Goal: Task Accomplishment & Management: Manage account settings

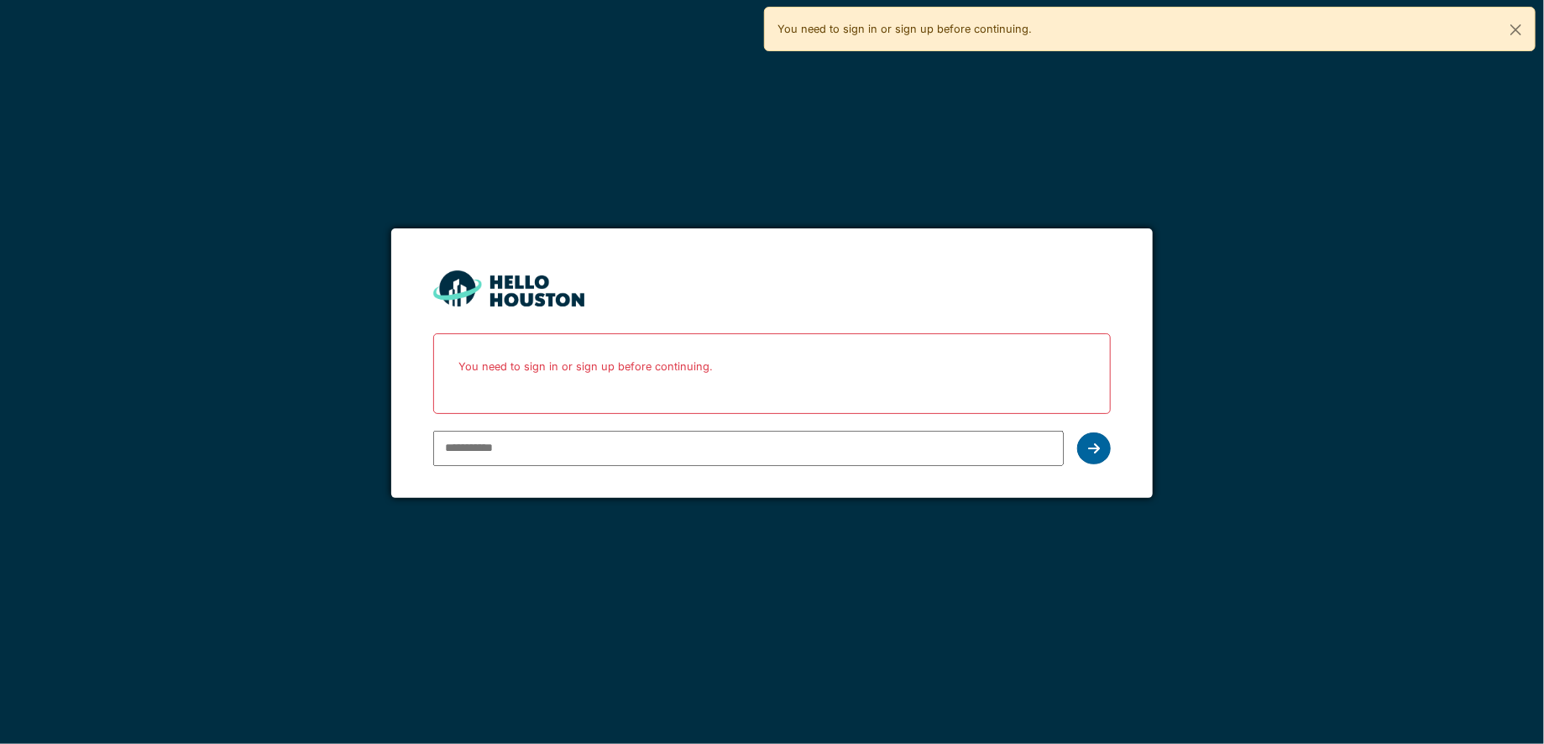
type input "**********"
click at [1100, 445] on icon at bounding box center [1094, 448] width 12 height 13
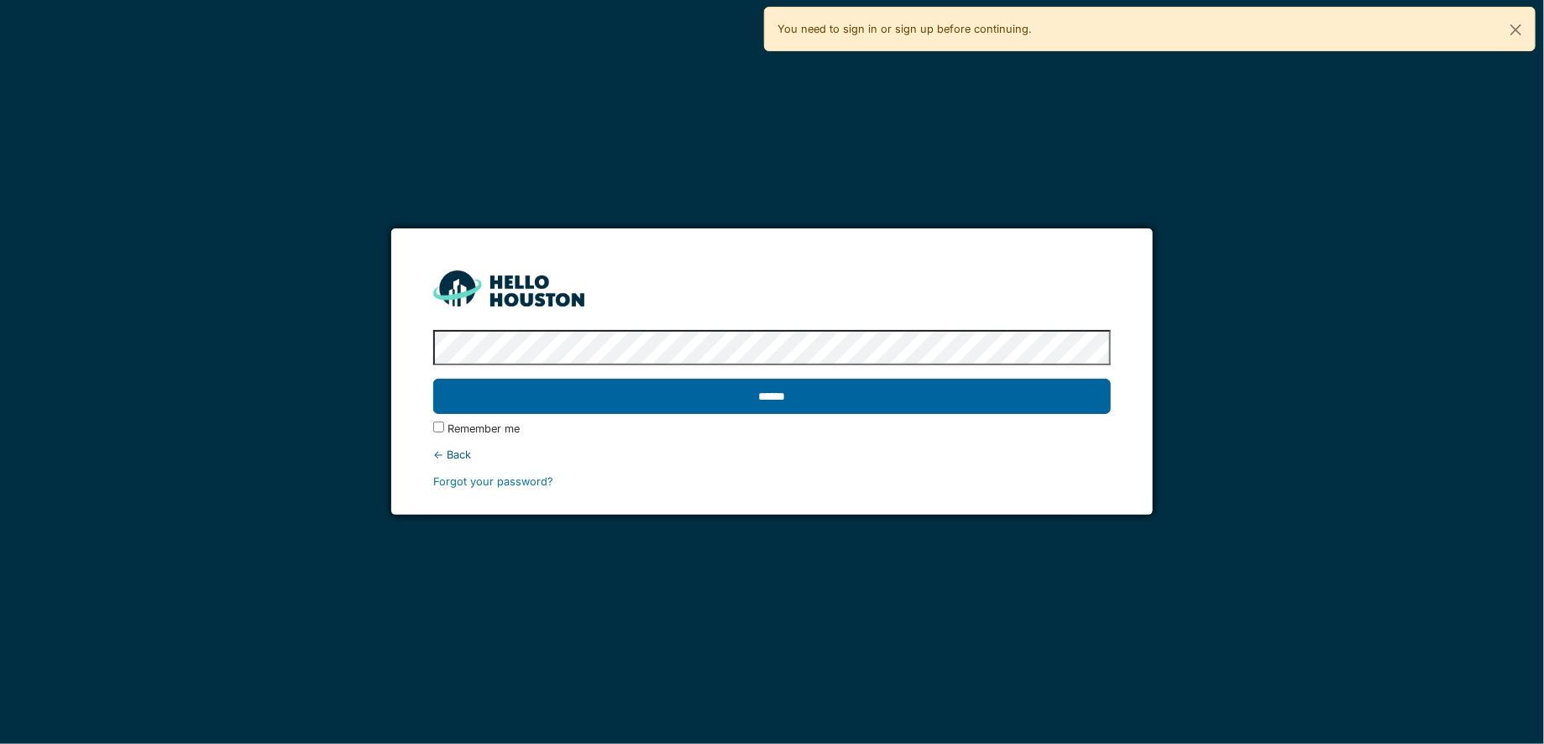
click at [822, 401] on input "******" at bounding box center [771, 396] width 677 height 35
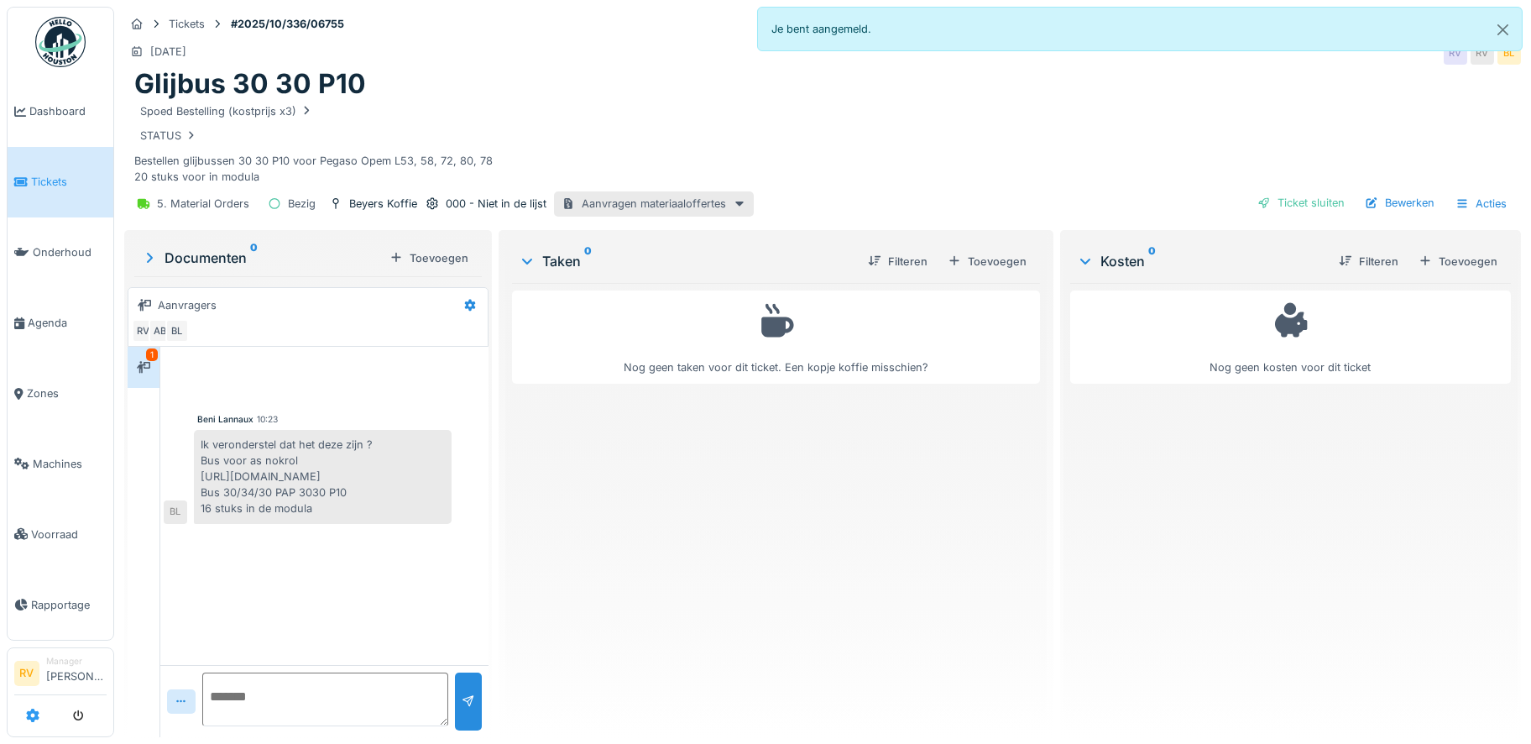
click at [34, 712] on icon at bounding box center [32, 715] width 13 height 13
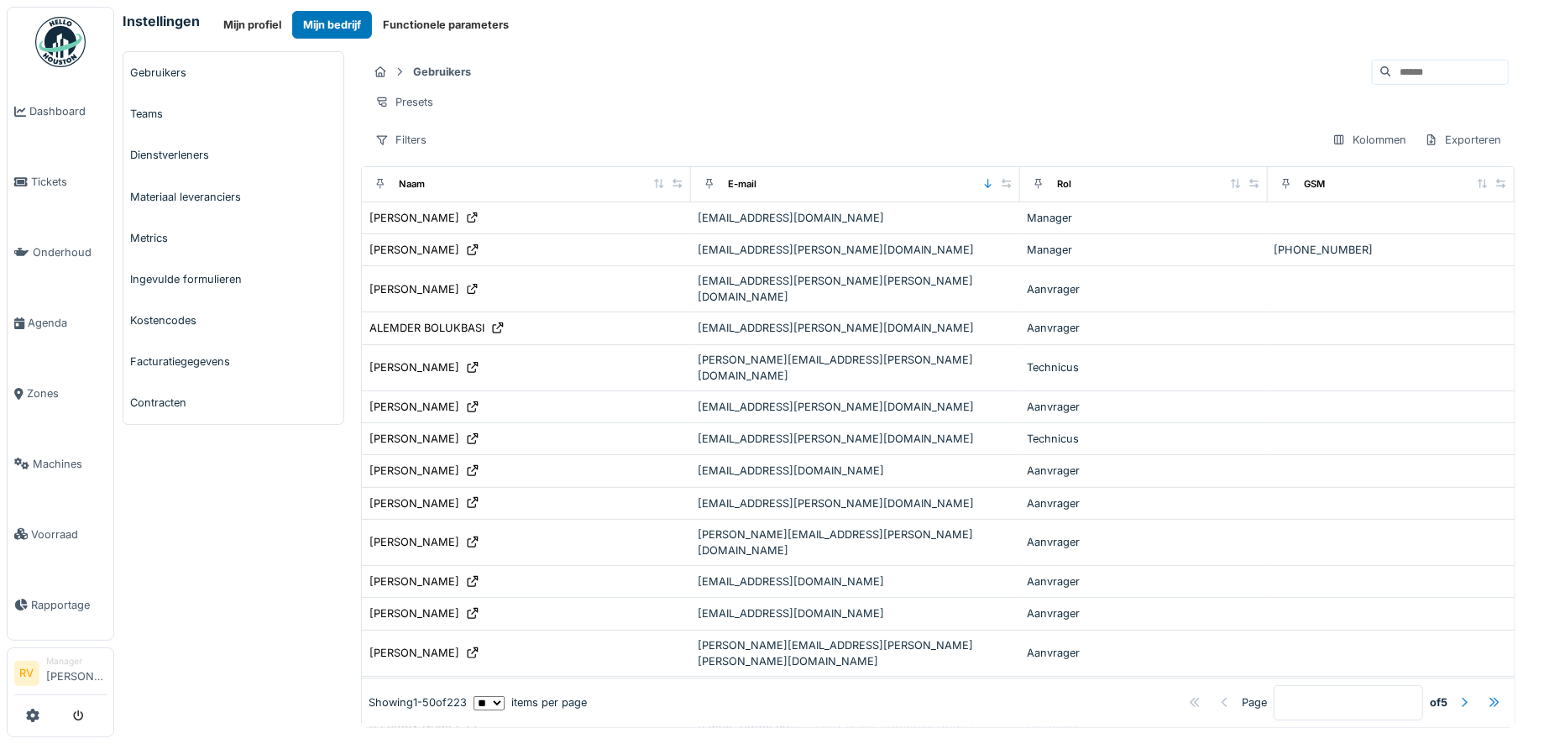
click at [55, 656] on li "Manager Roland Van boven" at bounding box center [76, 673] width 60 height 36
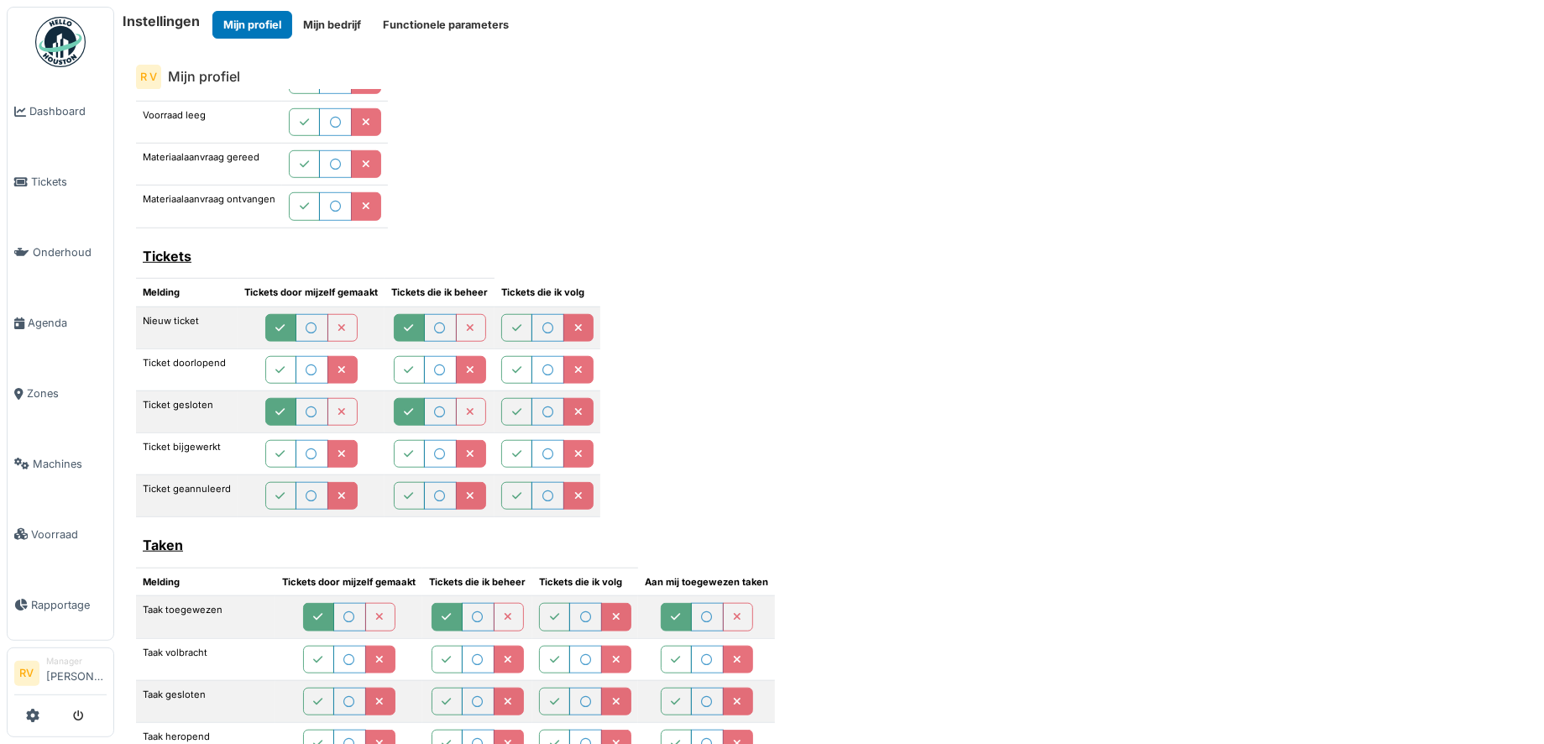
scroll to position [654, 0]
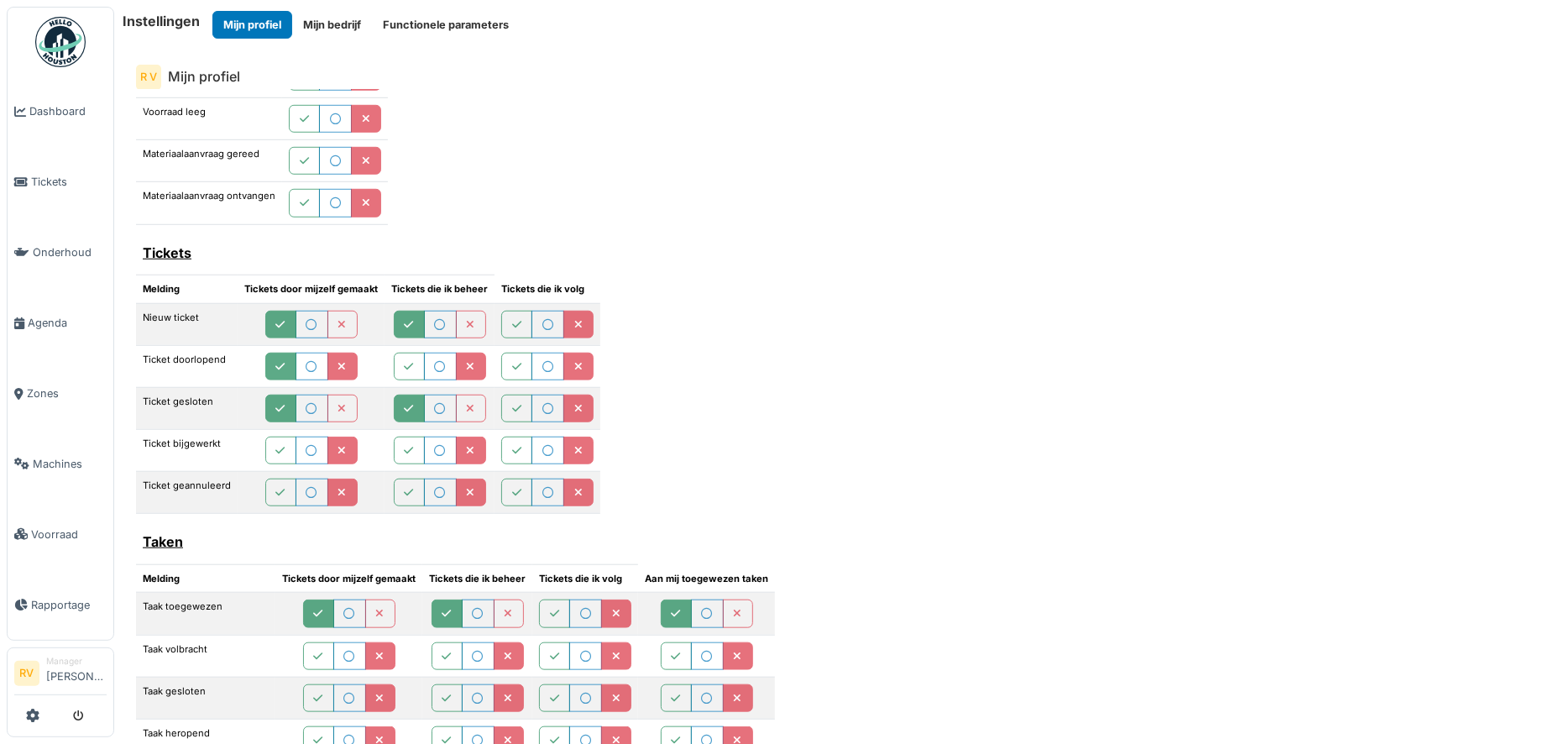
click at [276, 367] on icon "button" at bounding box center [280, 367] width 9 height 11
click at [408, 365] on icon "button" at bounding box center [409, 367] width 9 height 11
click at [512, 363] on icon "button" at bounding box center [516, 367] width 9 height 11
click at [513, 322] on icon "button" at bounding box center [516, 325] width 9 height 11
click at [512, 451] on icon "button" at bounding box center [516, 451] width 9 height 11
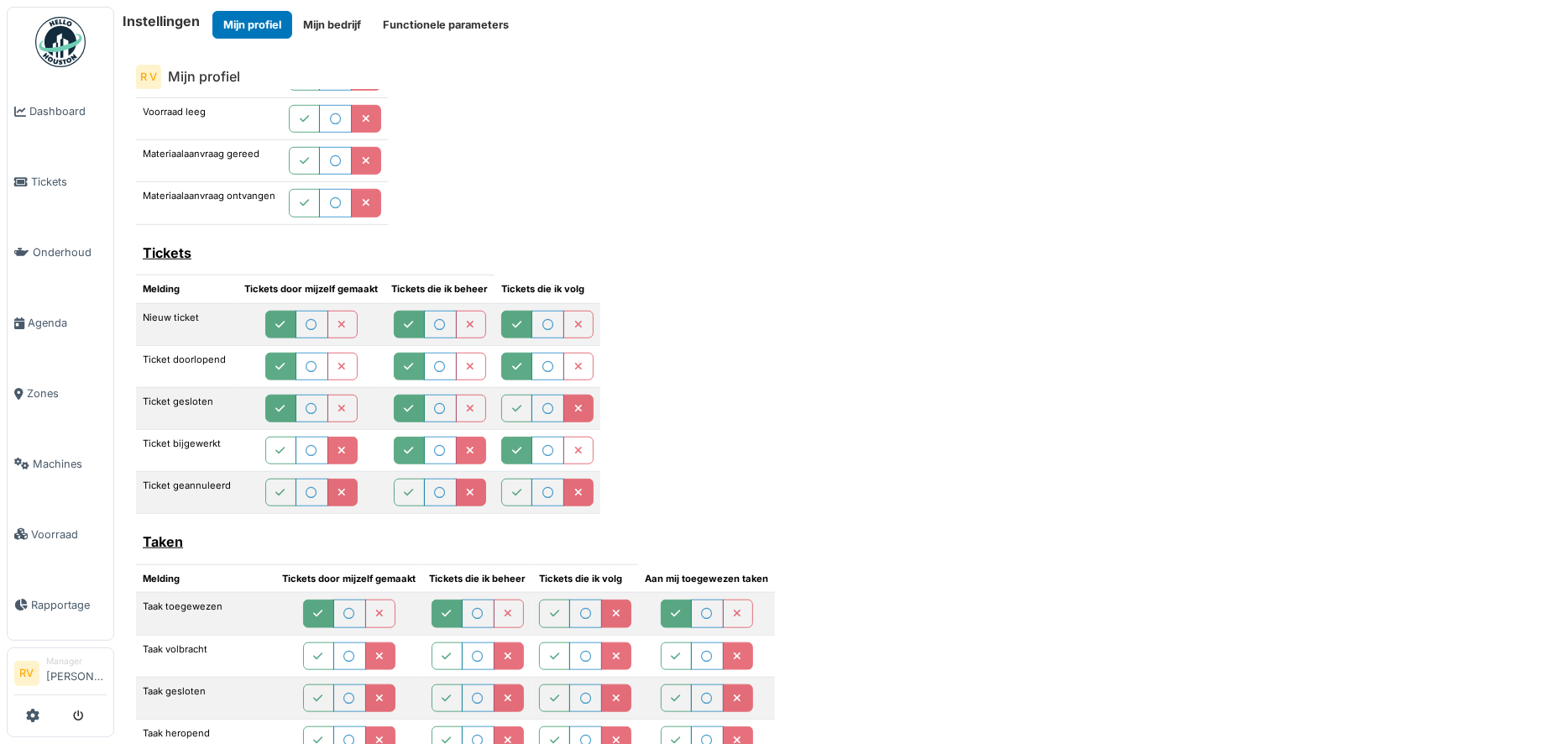
click at [398, 448] on button "button" at bounding box center [409, 451] width 31 height 28
click at [277, 440] on button "button" at bounding box center [280, 451] width 31 height 28
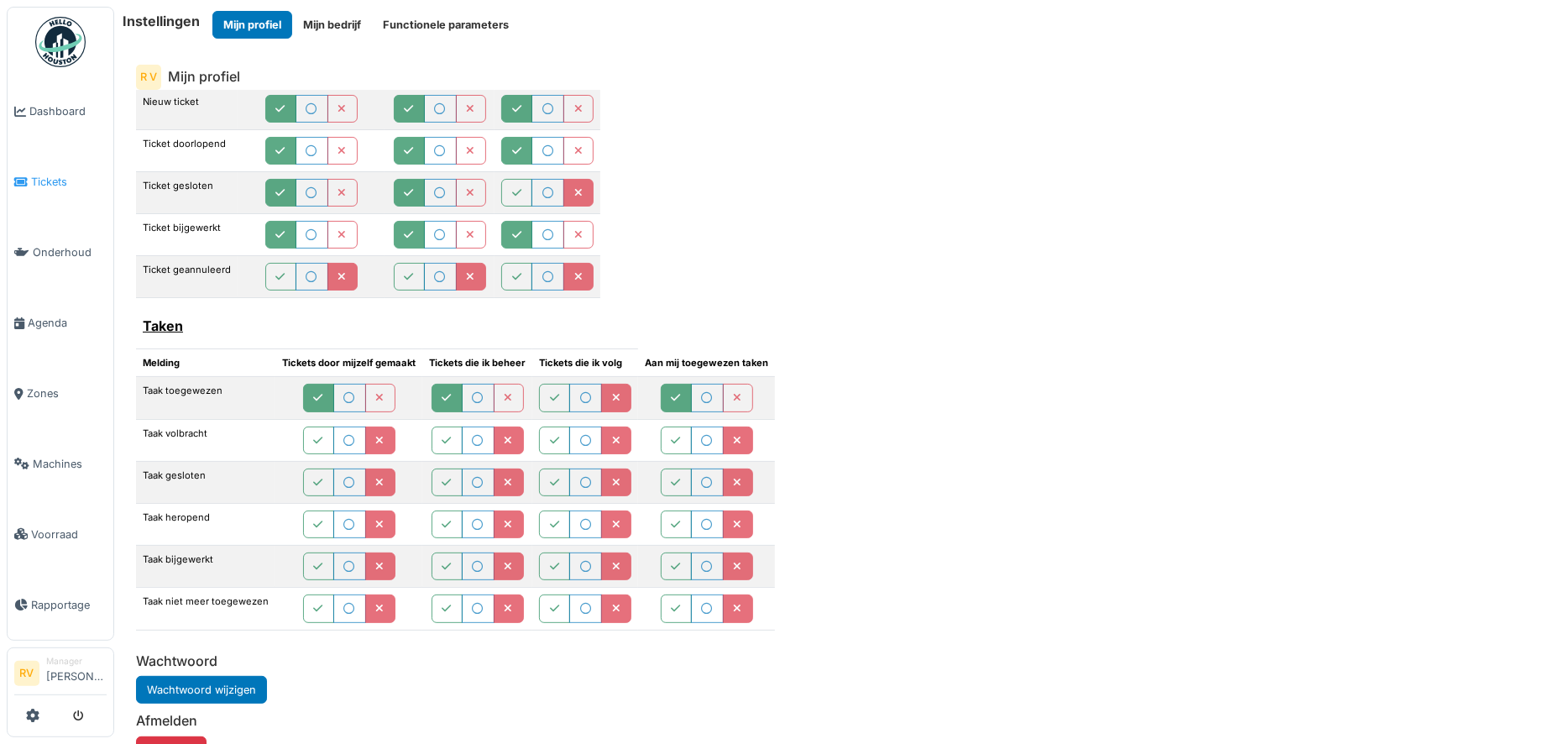
click at [37, 174] on span "Tickets" at bounding box center [69, 182] width 76 height 16
